Goal: Task Accomplishment & Management: Use online tool/utility

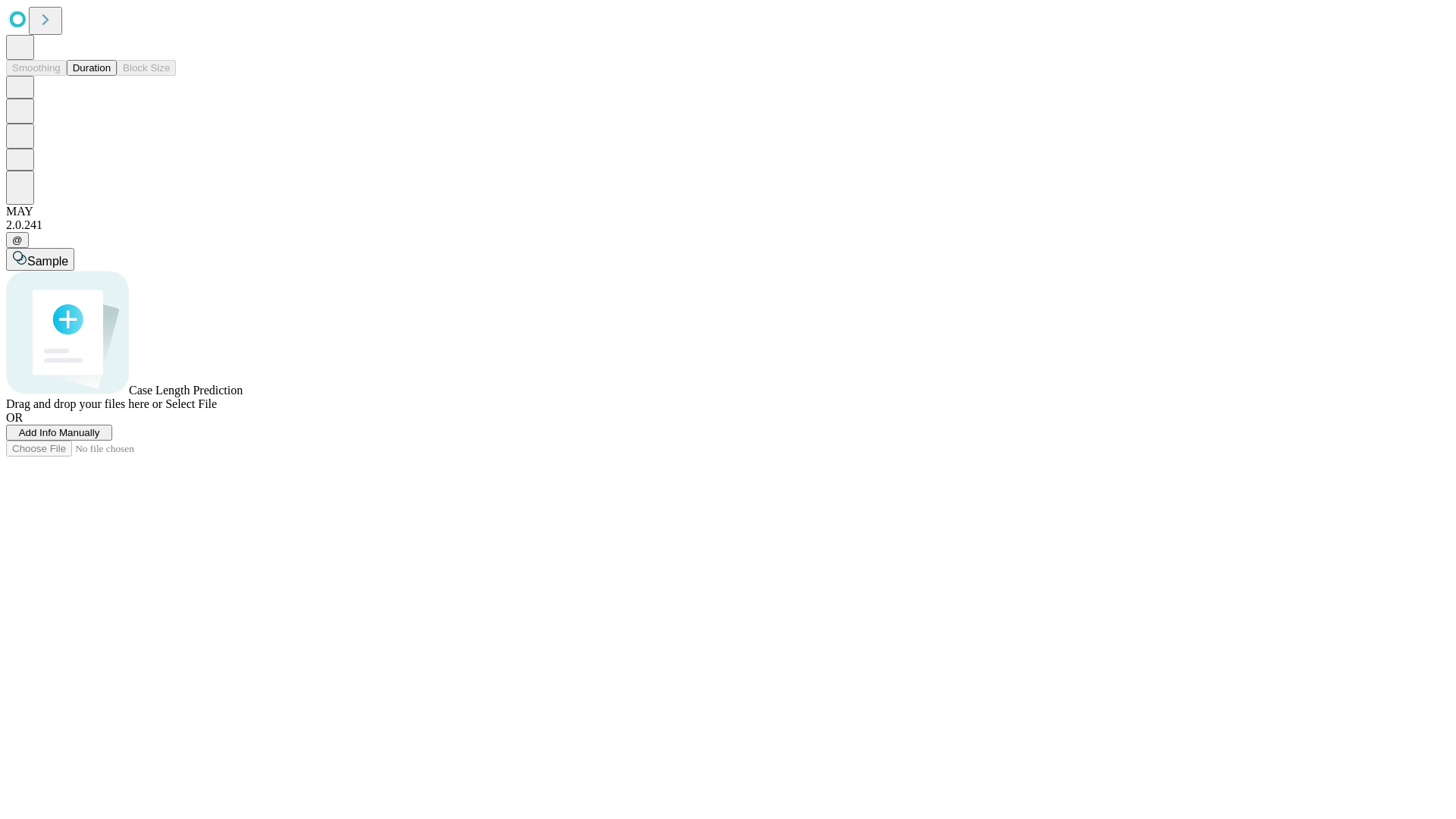
click at [110, 76] on button "Duration" at bounding box center [92, 68] width 50 height 16
click at [217, 410] on span "Select File" at bounding box center [191, 404] width 51 height 13
